Goal: Navigation & Orientation: Understand site structure

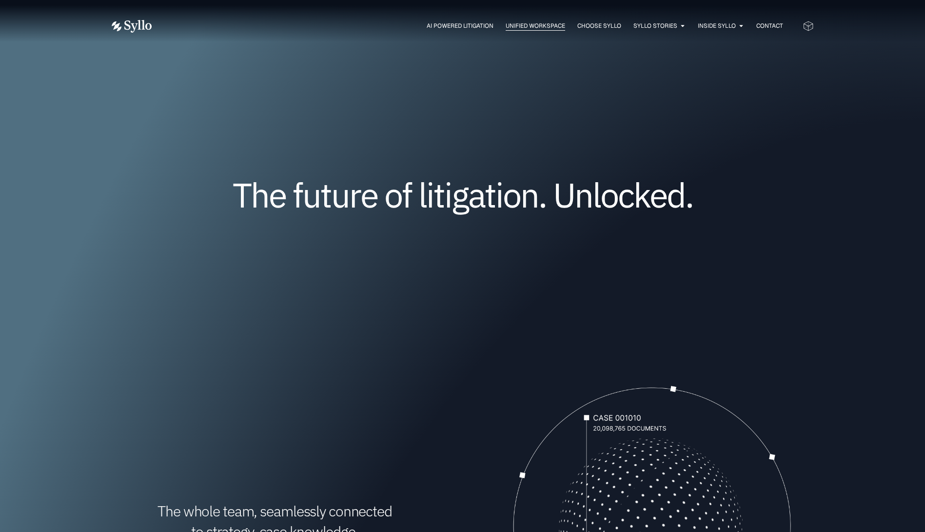
click at [536, 23] on span "Unified Workspace" at bounding box center [534, 25] width 59 height 9
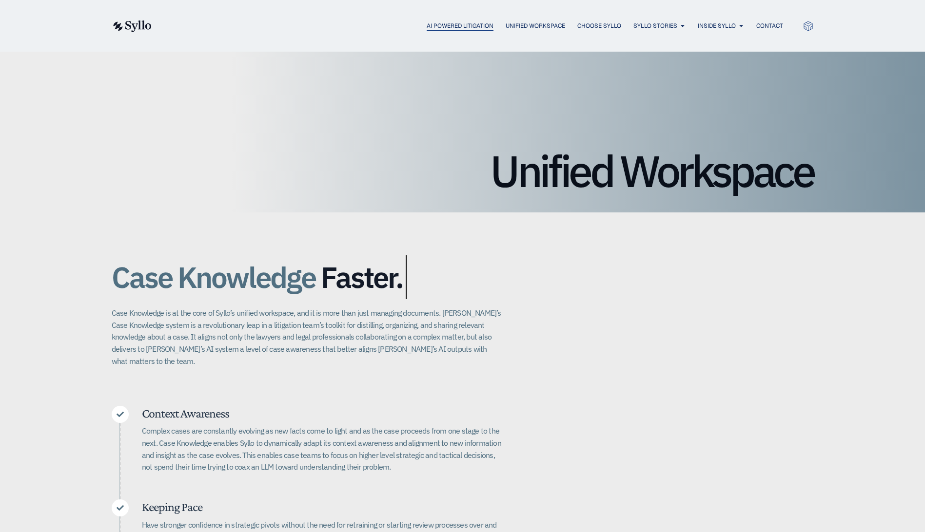
click at [472, 24] on span "AI Powered Litigation" at bounding box center [459, 25] width 67 height 9
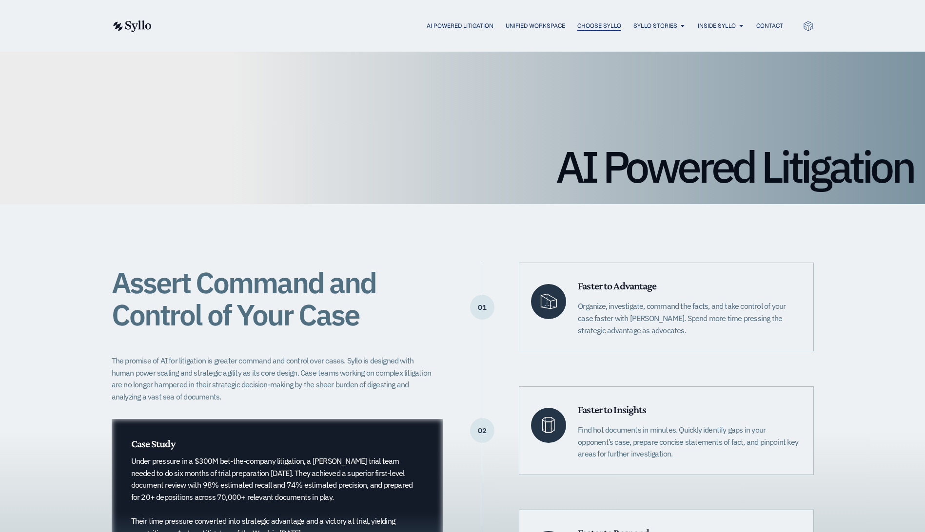
click at [592, 23] on span "Choose Syllo" at bounding box center [599, 25] width 44 height 9
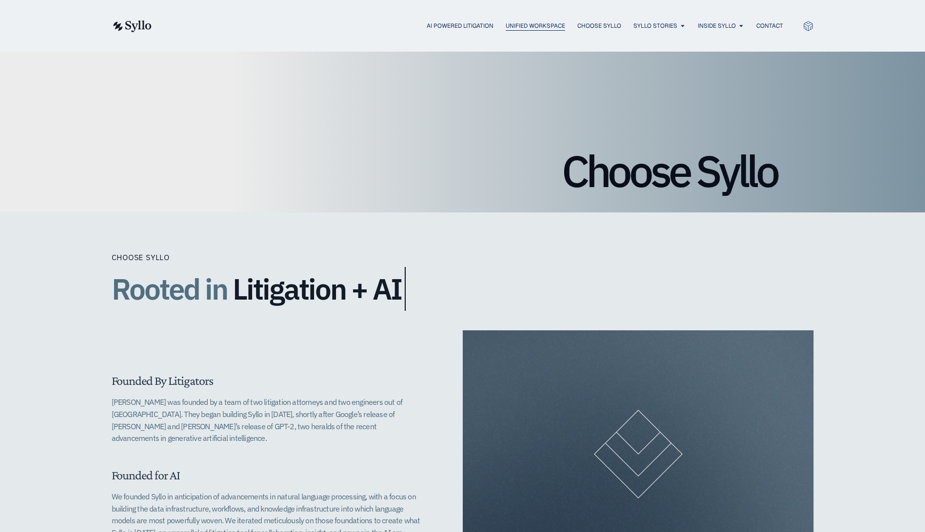
click at [538, 29] on span "Unified Workspace" at bounding box center [534, 25] width 59 height 9
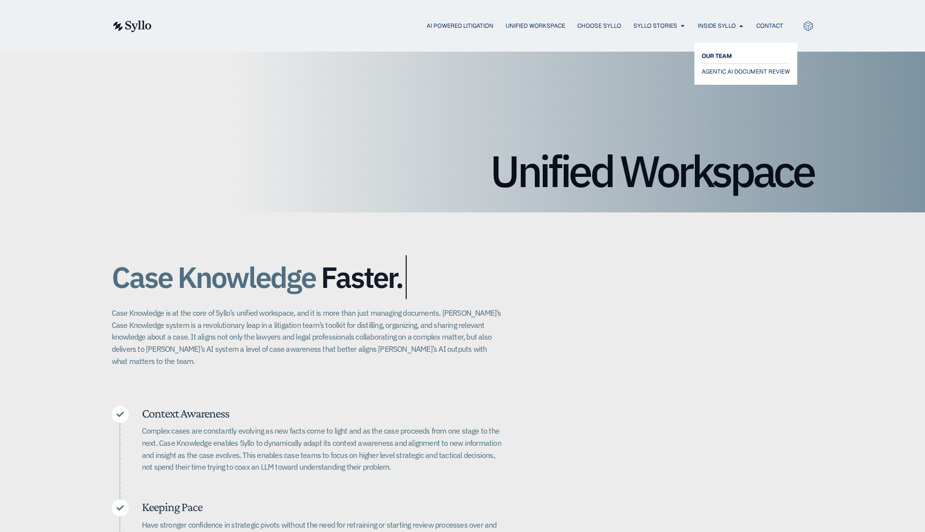
click at [721, 53] on span "OUR TEAM" at bounding box center [716, 56] width 30 height 12
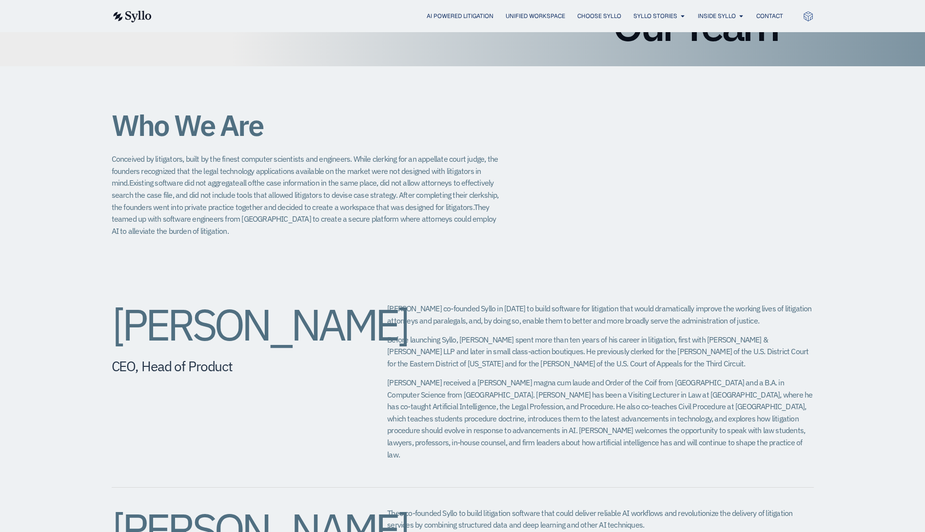
scroll to position [97, 0]
